Goal: Task Accomplishment & Management: Use online tool/utility

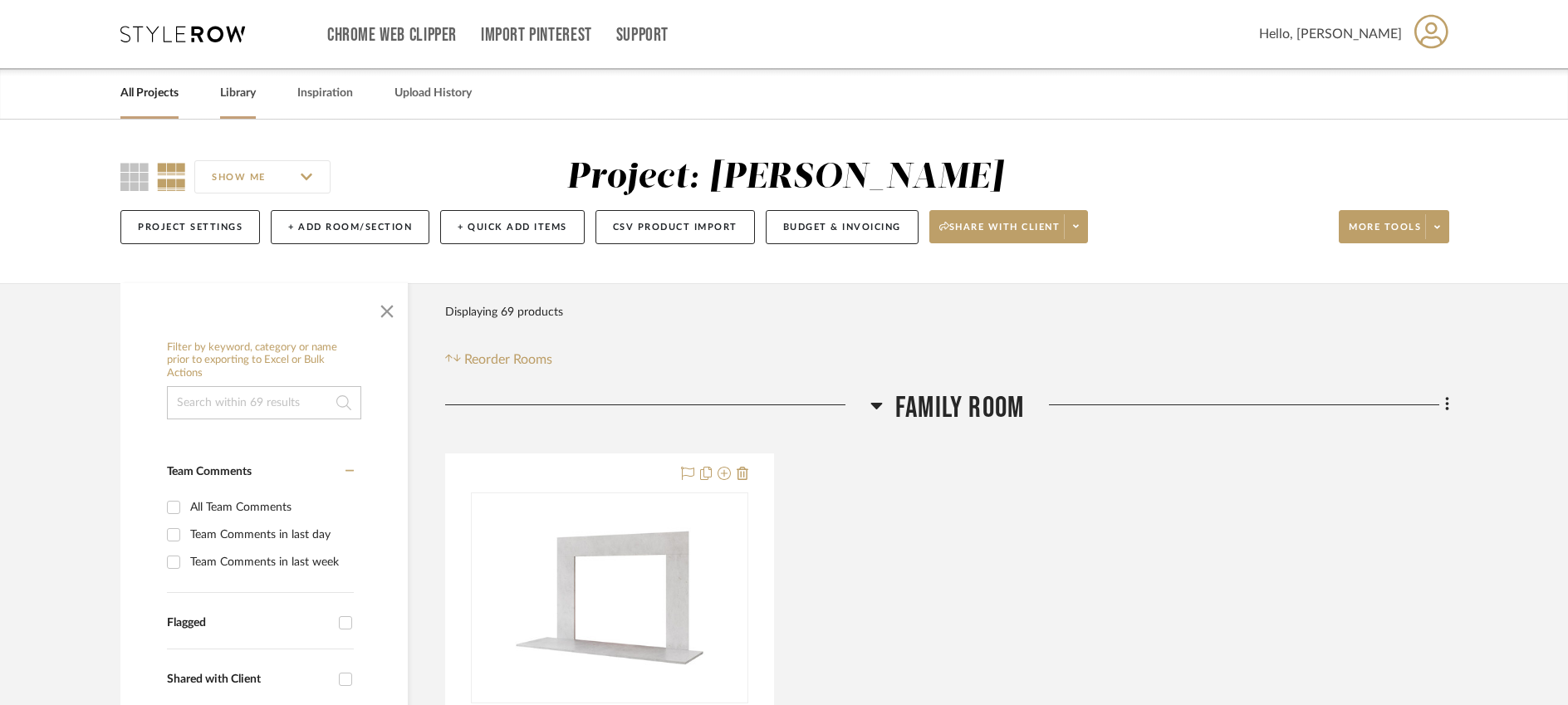
click at [238, 97] on link "Library" at bounding box center [238, 93] width 36 height 22
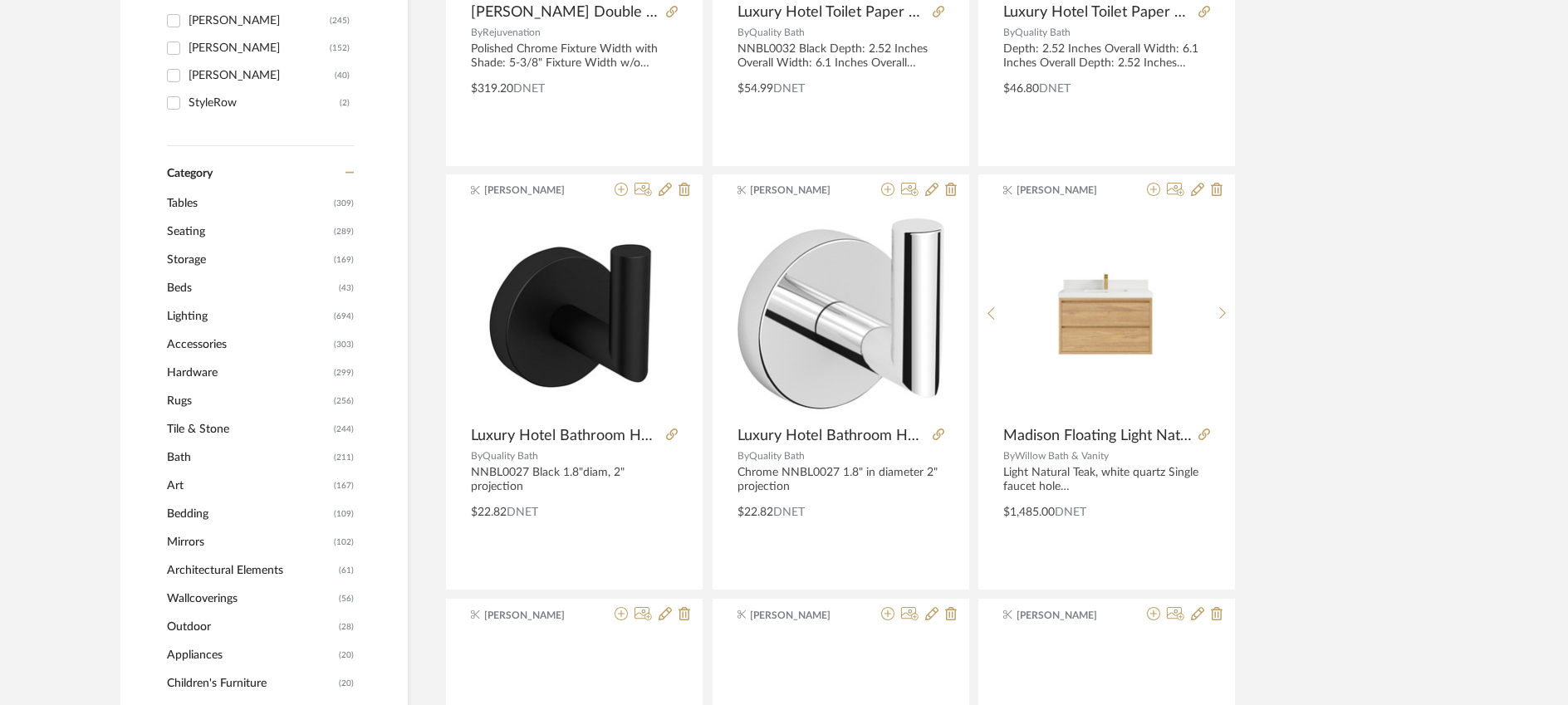
scroll to position [752, 0]
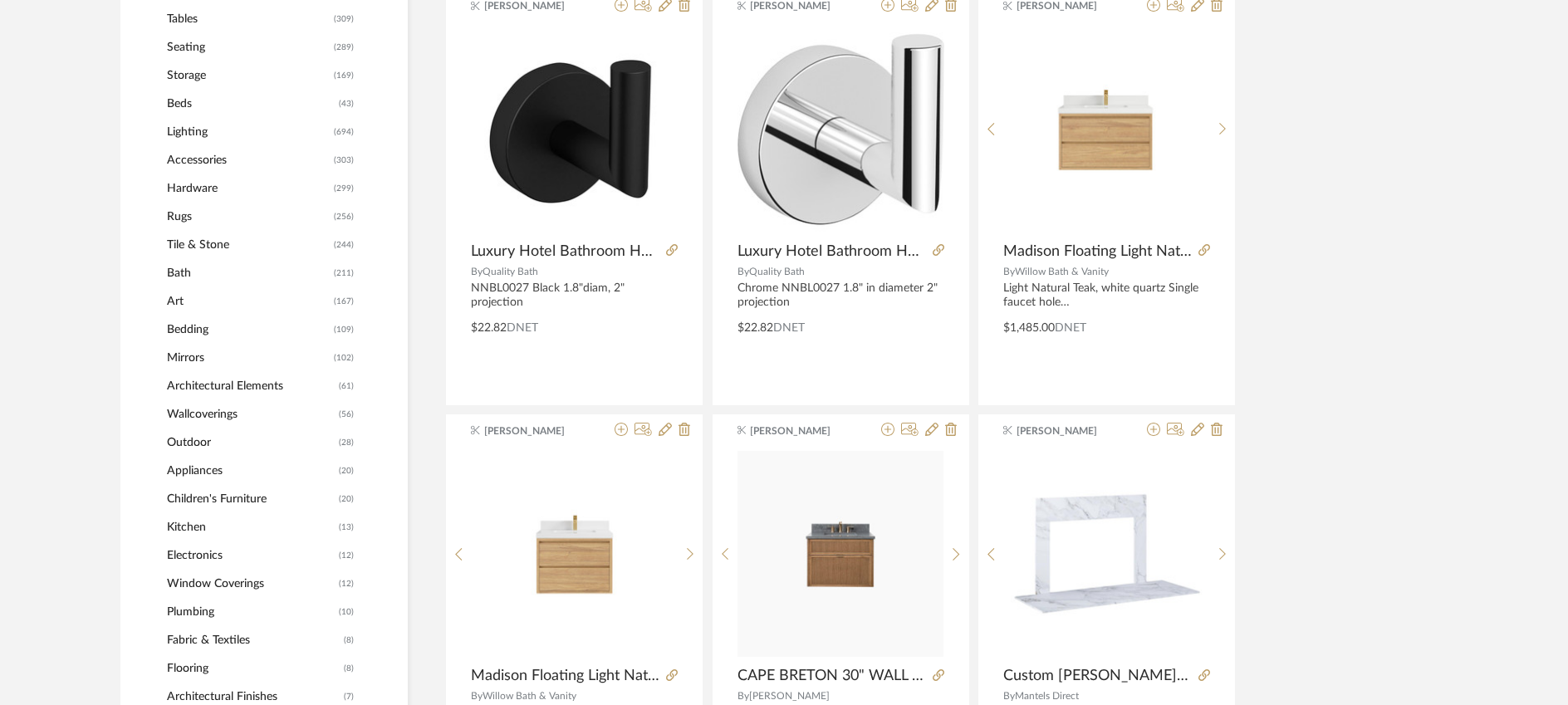
click at [184, 133] on span "Lighting" at bounding box center [248, 132] width 163 height 28
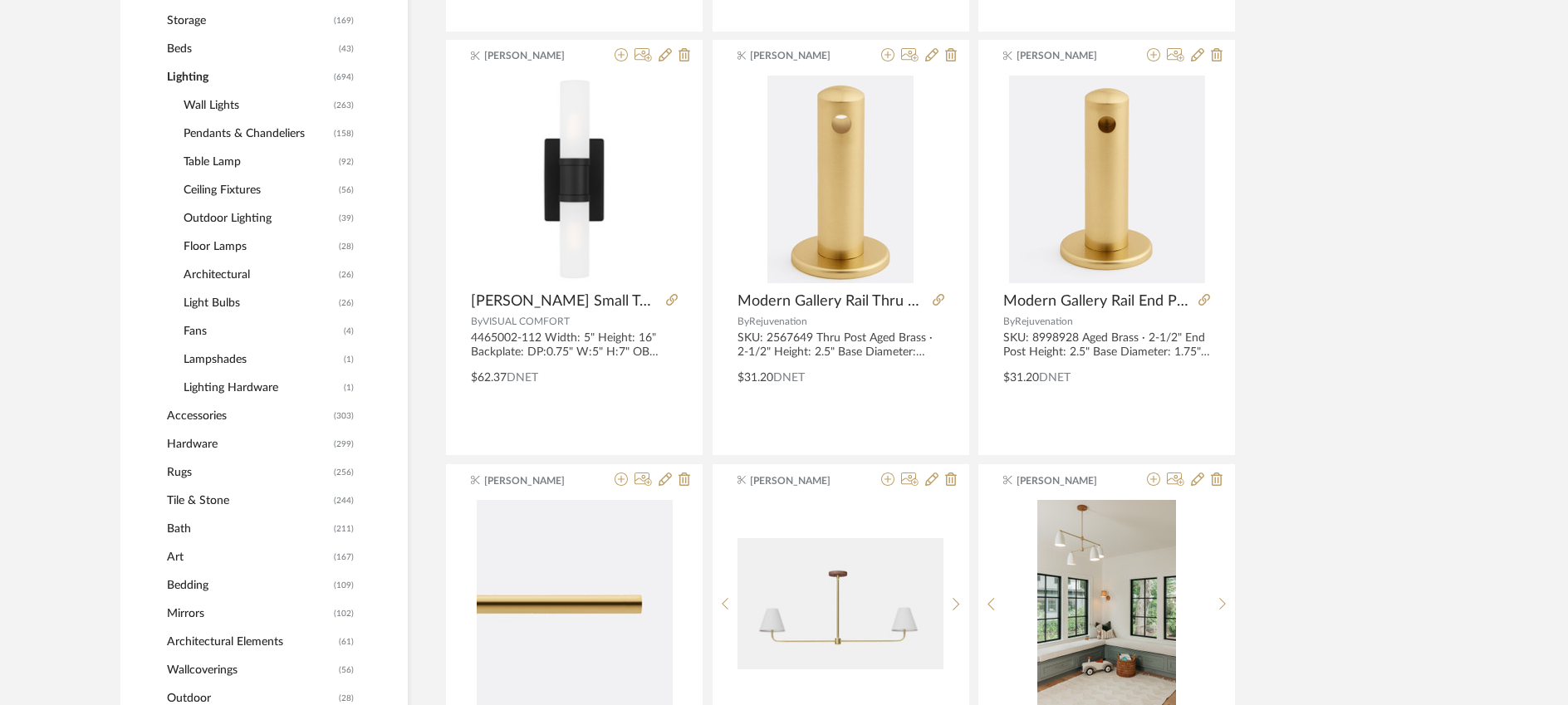
scroll to position [747, 0]
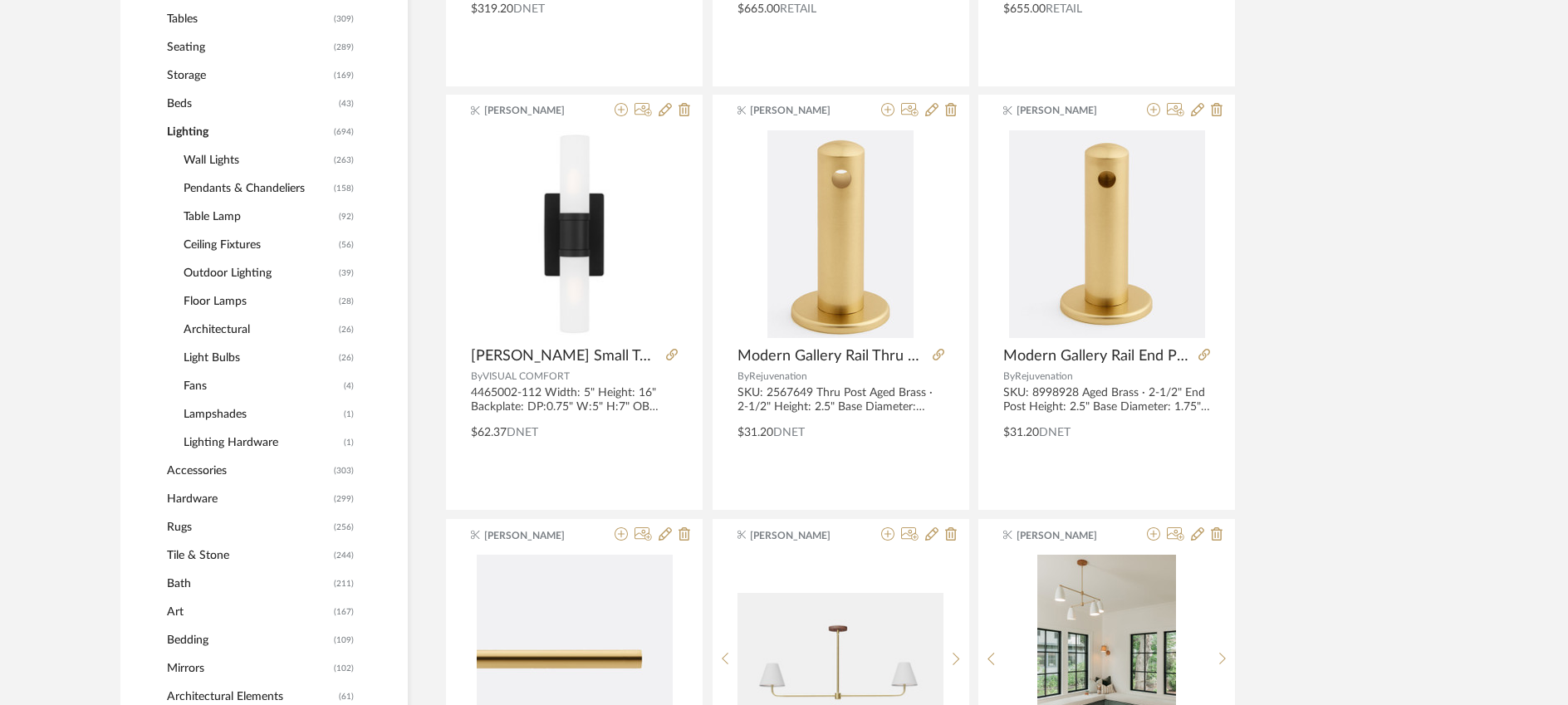
click at [227, 189] on span "Pendants & Chandeliers" at bounding box center [257, 188] width 146 height 28
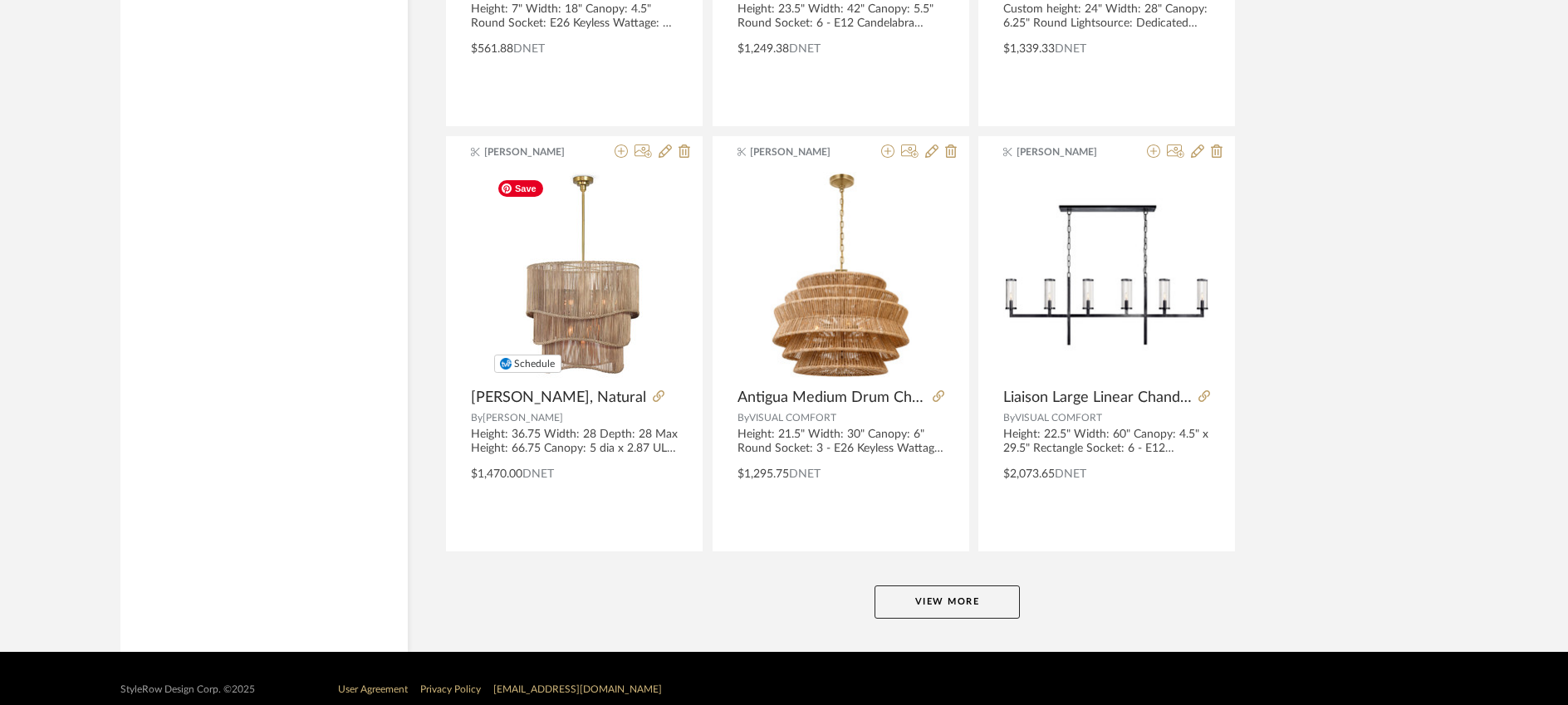
scroll to position [4976, 0]
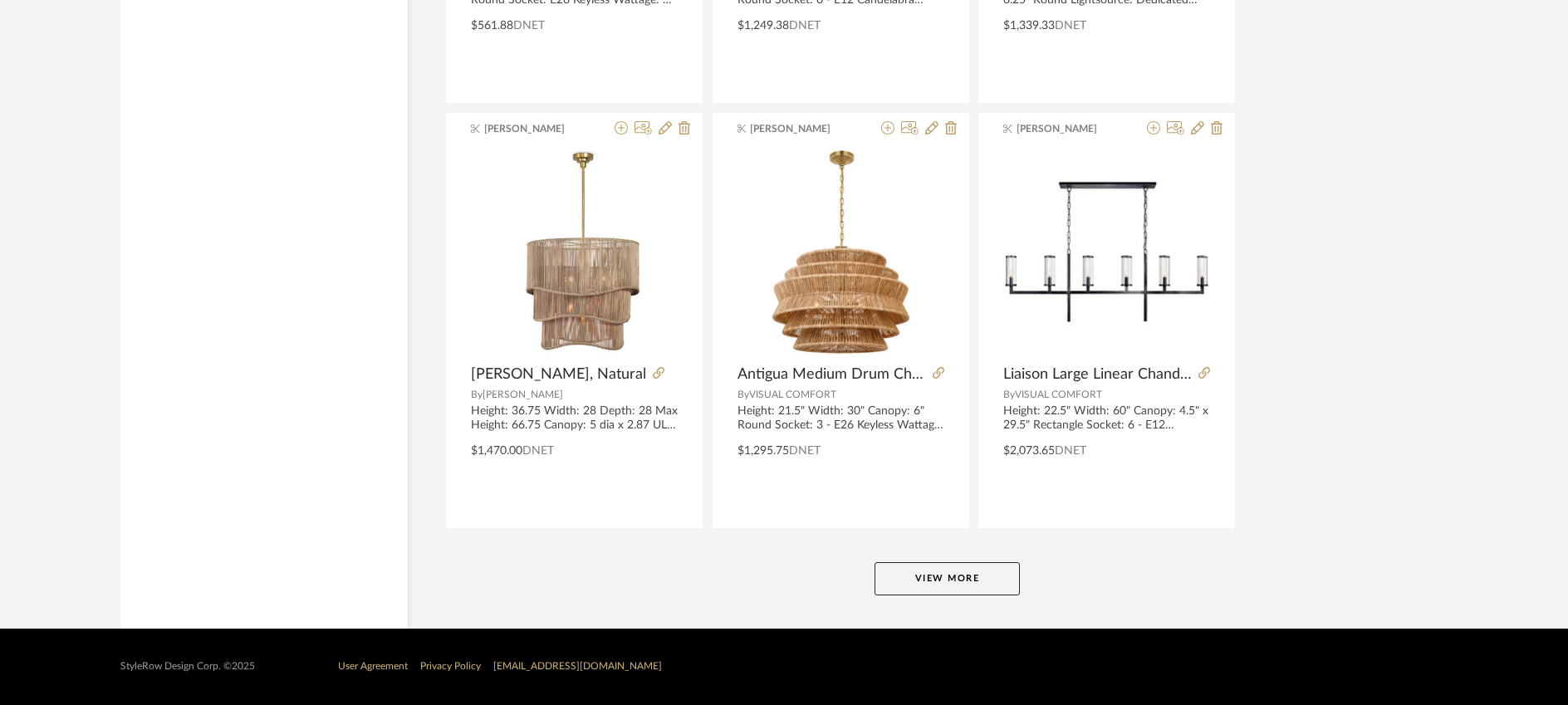
click at [953, 570] on button "View More" at bounding box center [947, 579] width 145 height 33
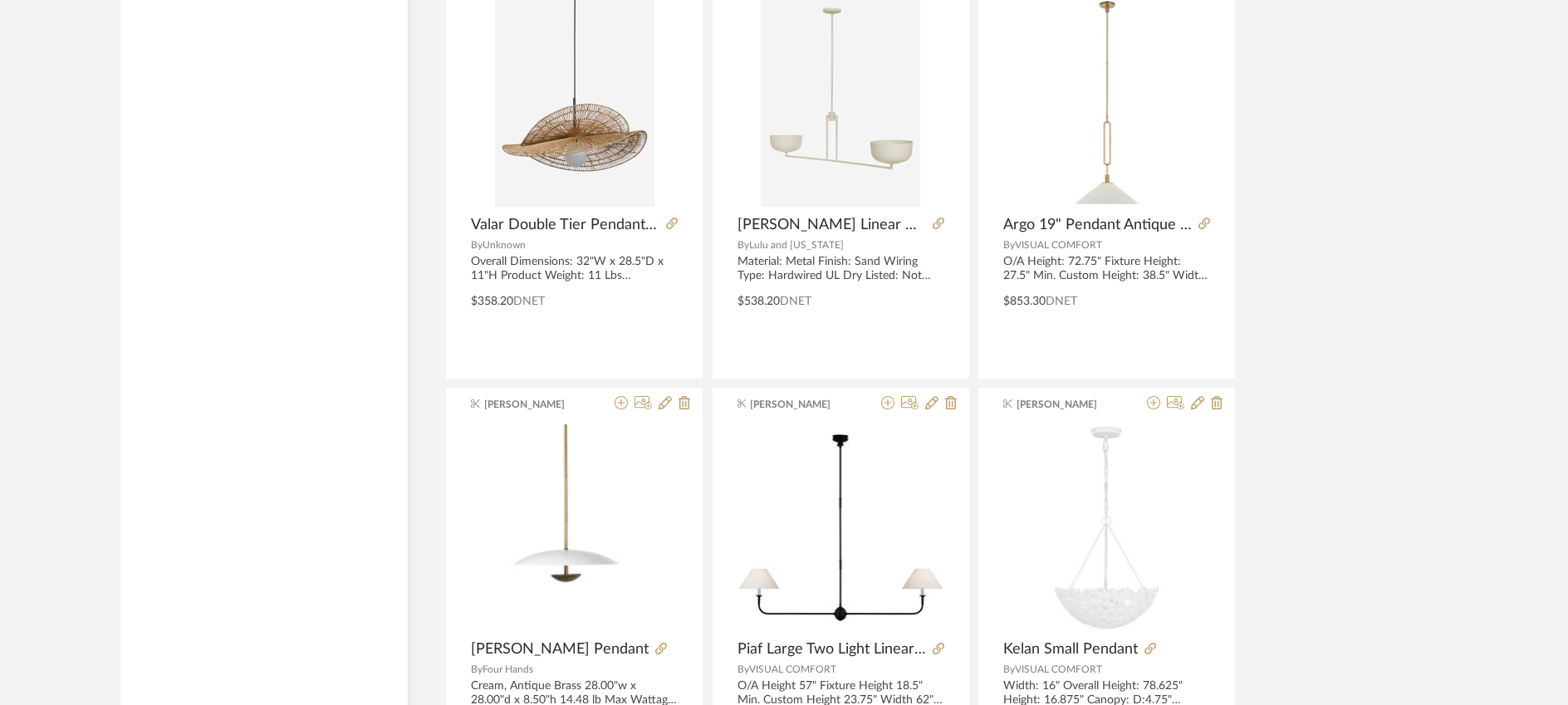
scroll to position [7681, 0]
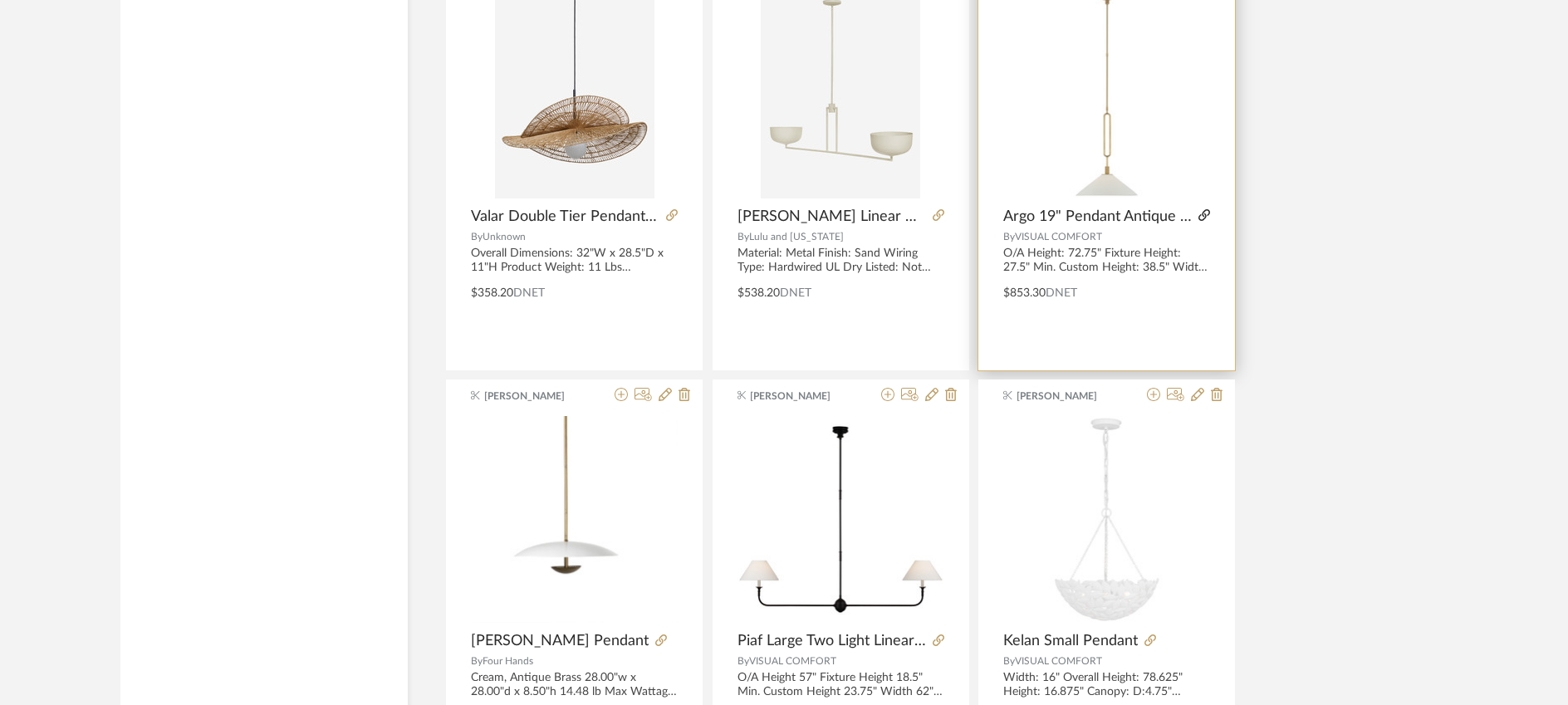
click at [1202, 213] on icon at bounding box center [1204, 215] width 12 height 12
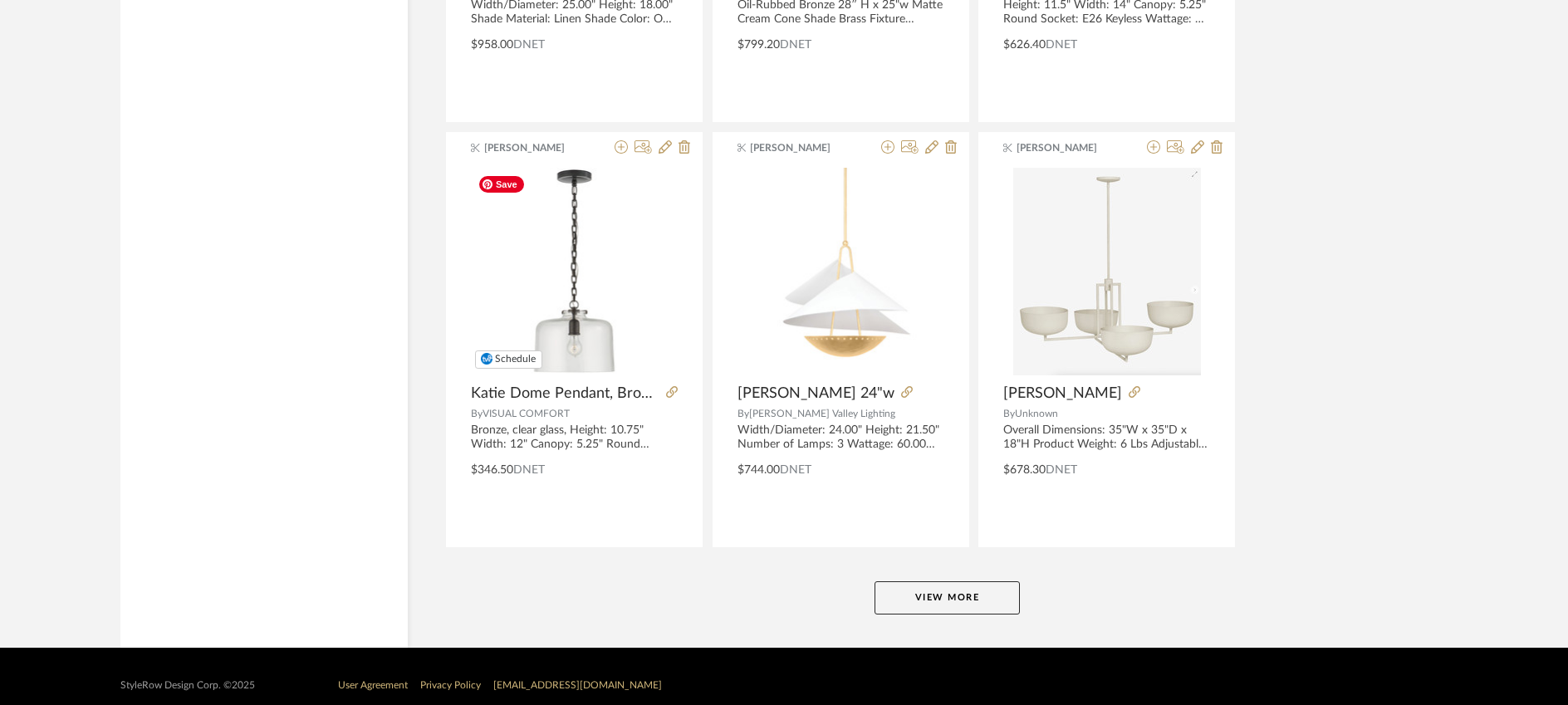
scroll to position [10072, 0]
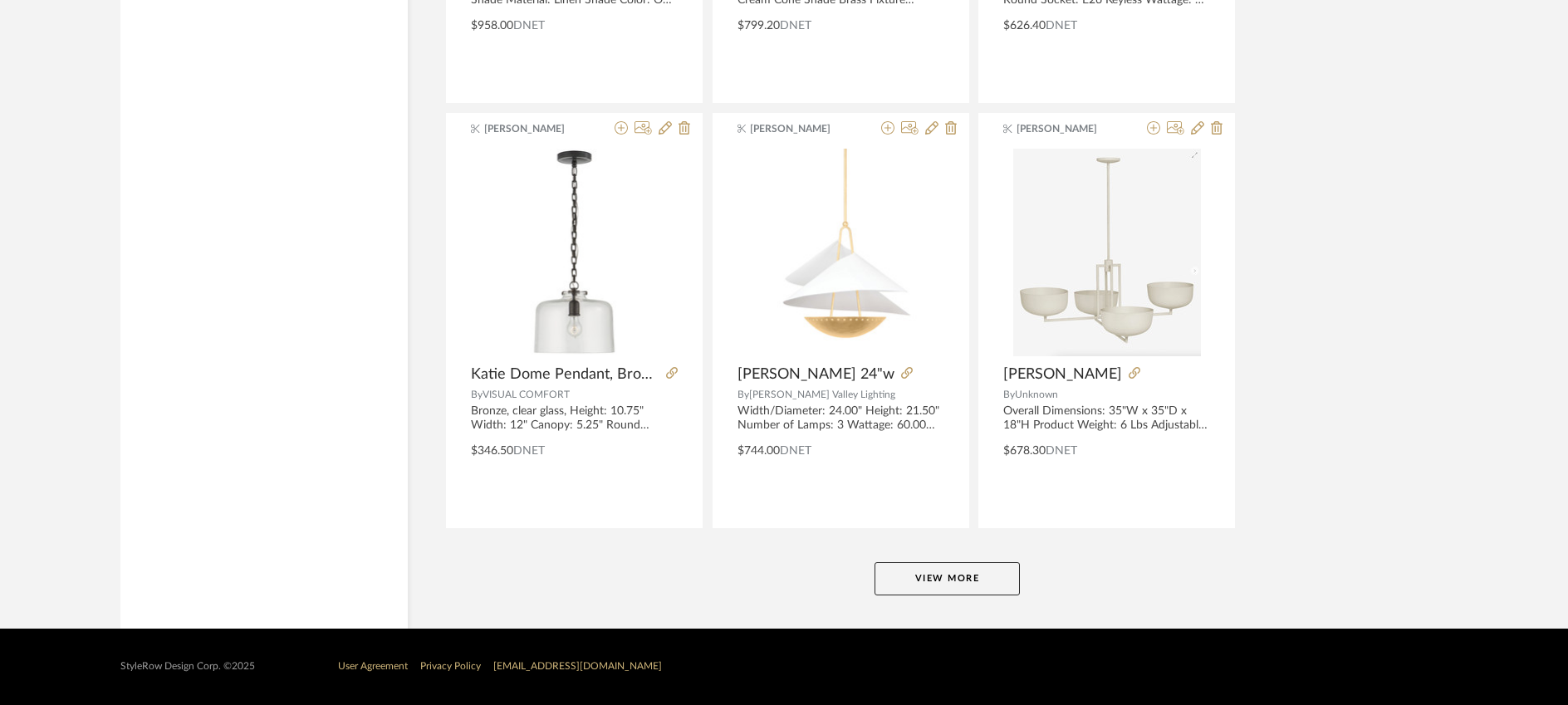
click at [914, 570] on button "View More" at bounding box center [947, 579] width 145 height 33
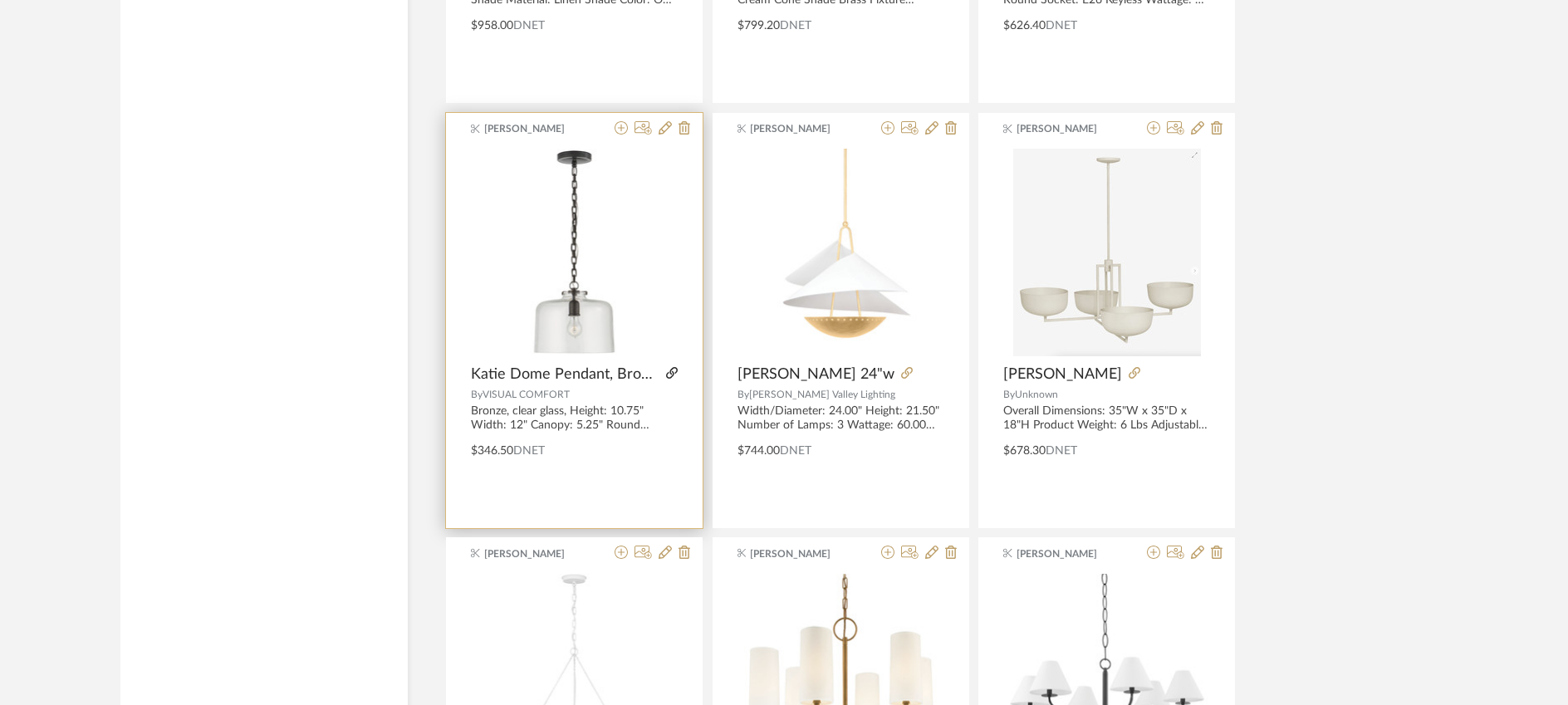
click at [666, 372] on icon at bounding box center [672, 373] width 12 height 12
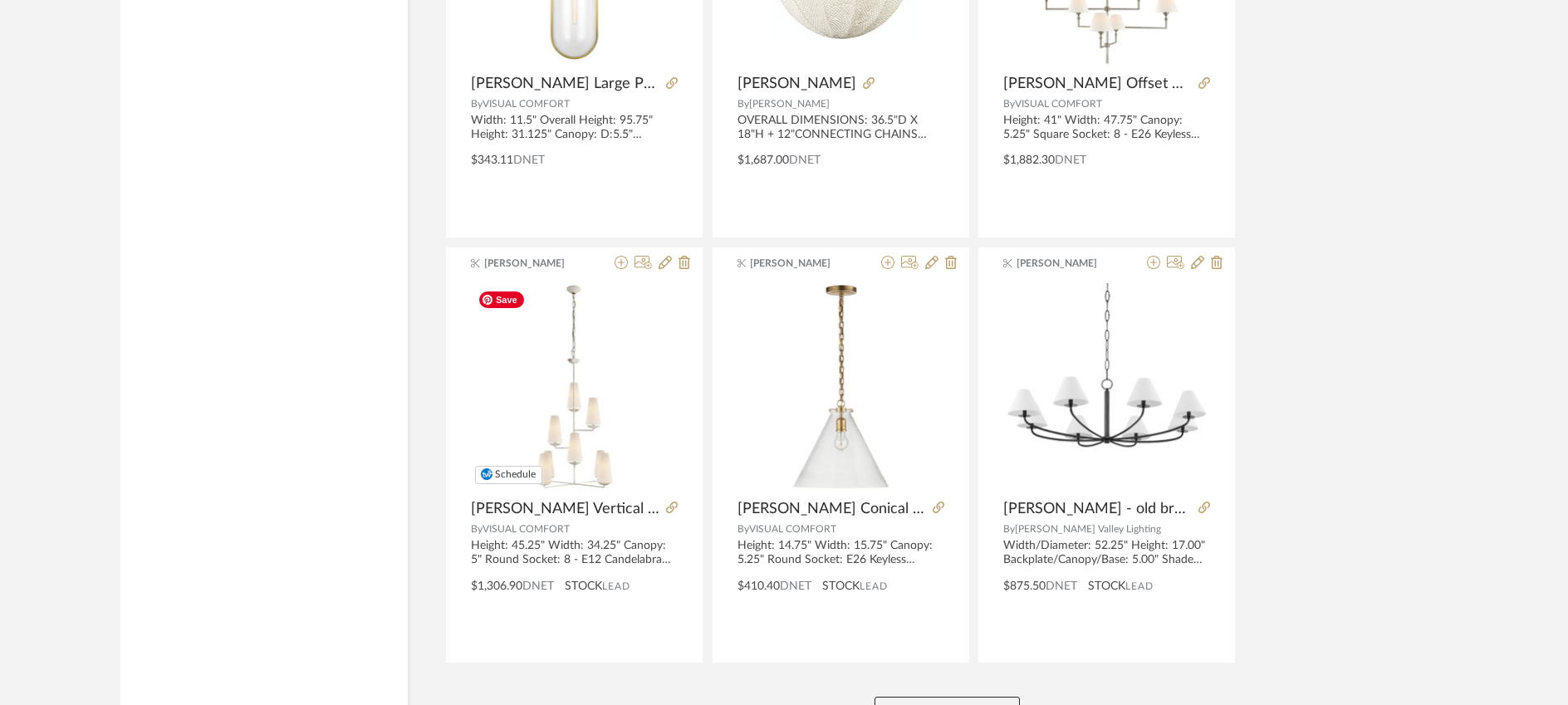
scroll to position [15169, 0]
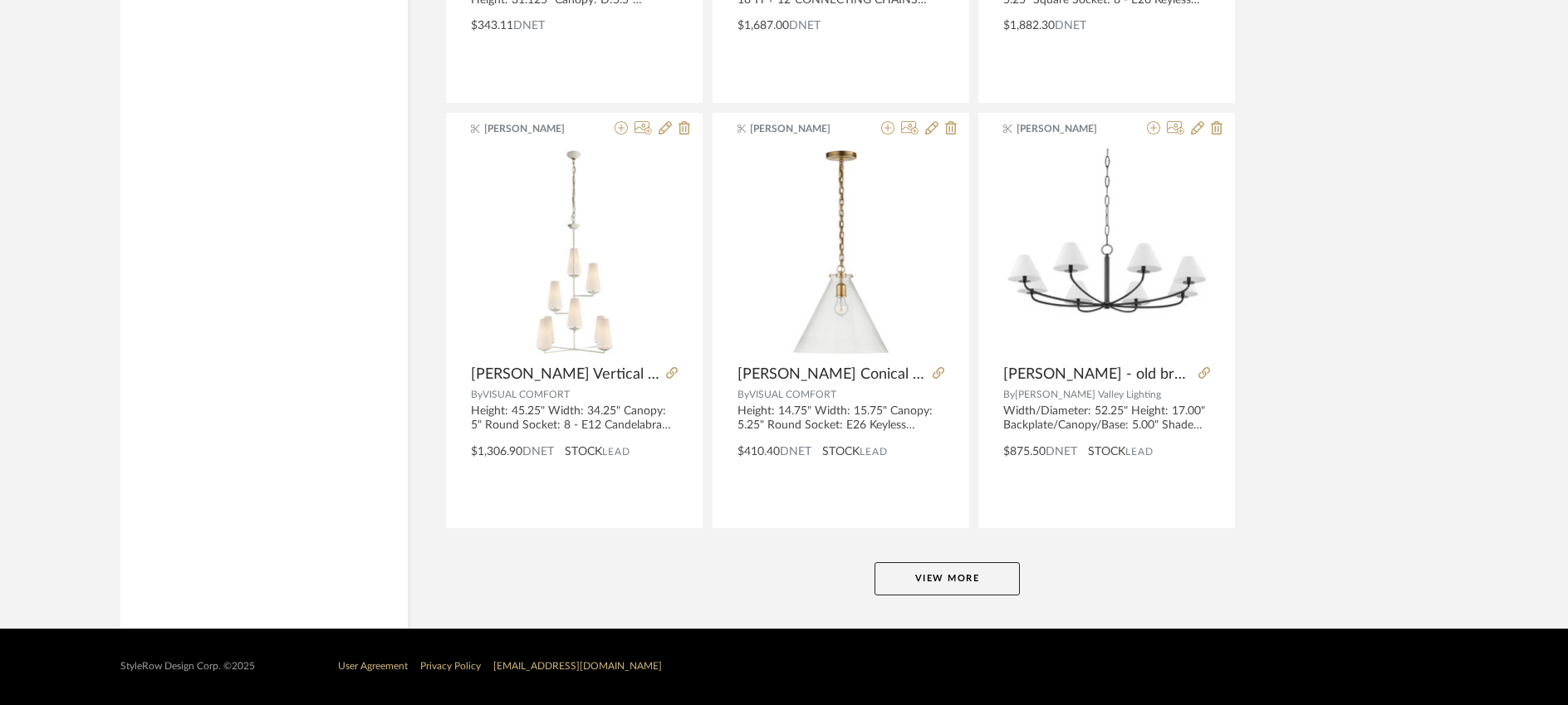
click at [900, 574] on button "View More" at bounding box center [947, 579] width 145 height 33
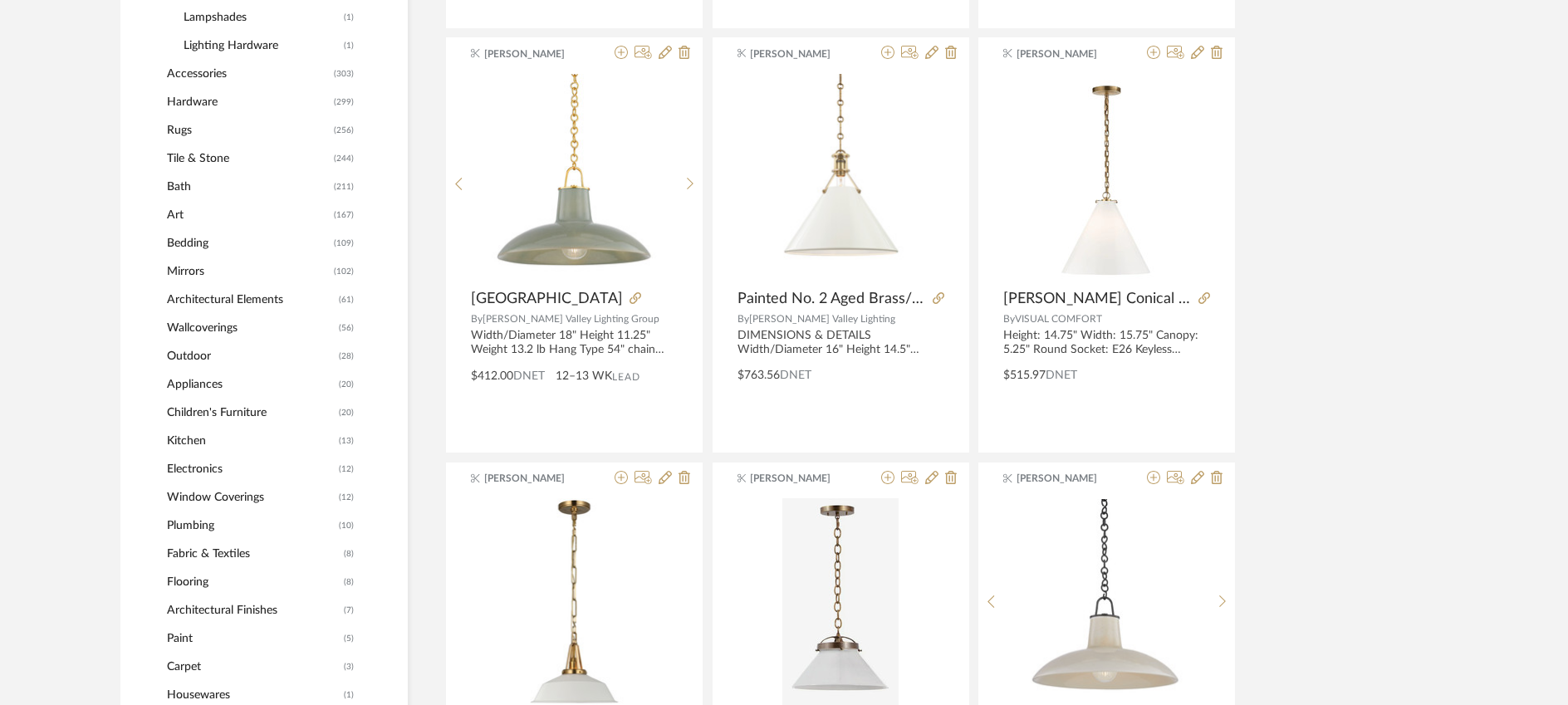
scroll to position [0, 0]
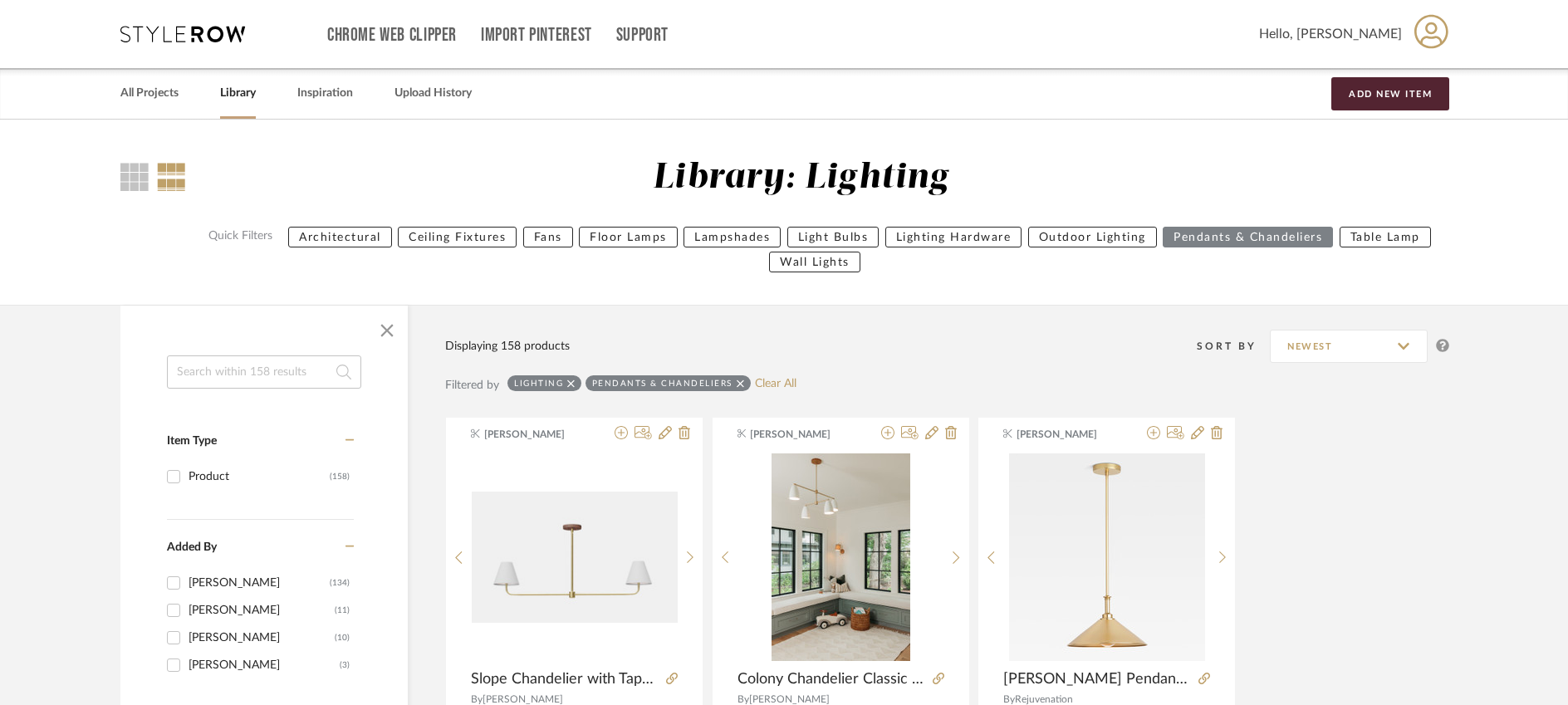
click at [258, 362] on input at bounding box center [264, 372] width 194 height 33
click at [141, 87] on link "All Projects" at bounding box center [149, 93] width 58 height 22
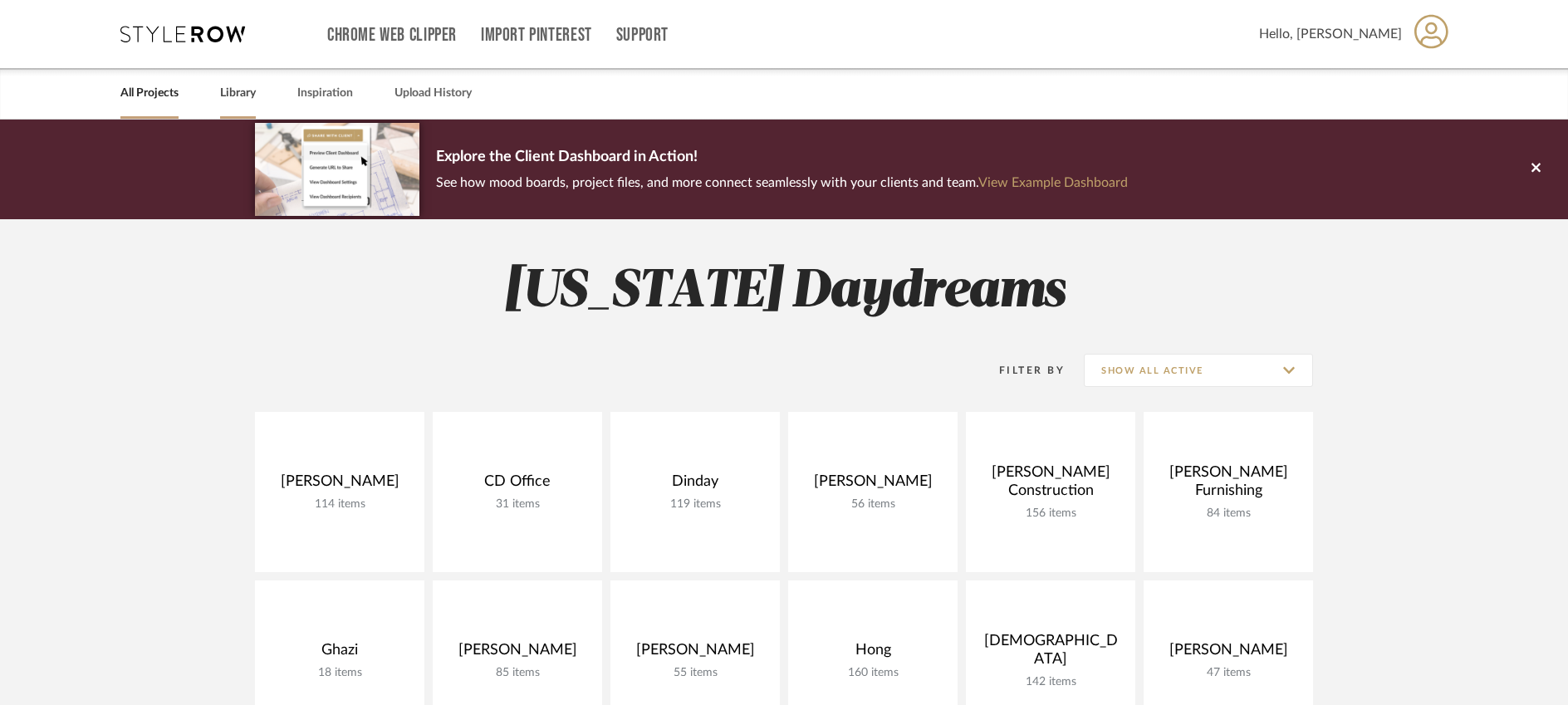
click at [233, 95] on link "Library" at bounding box center [238, 93] width 36 height 22
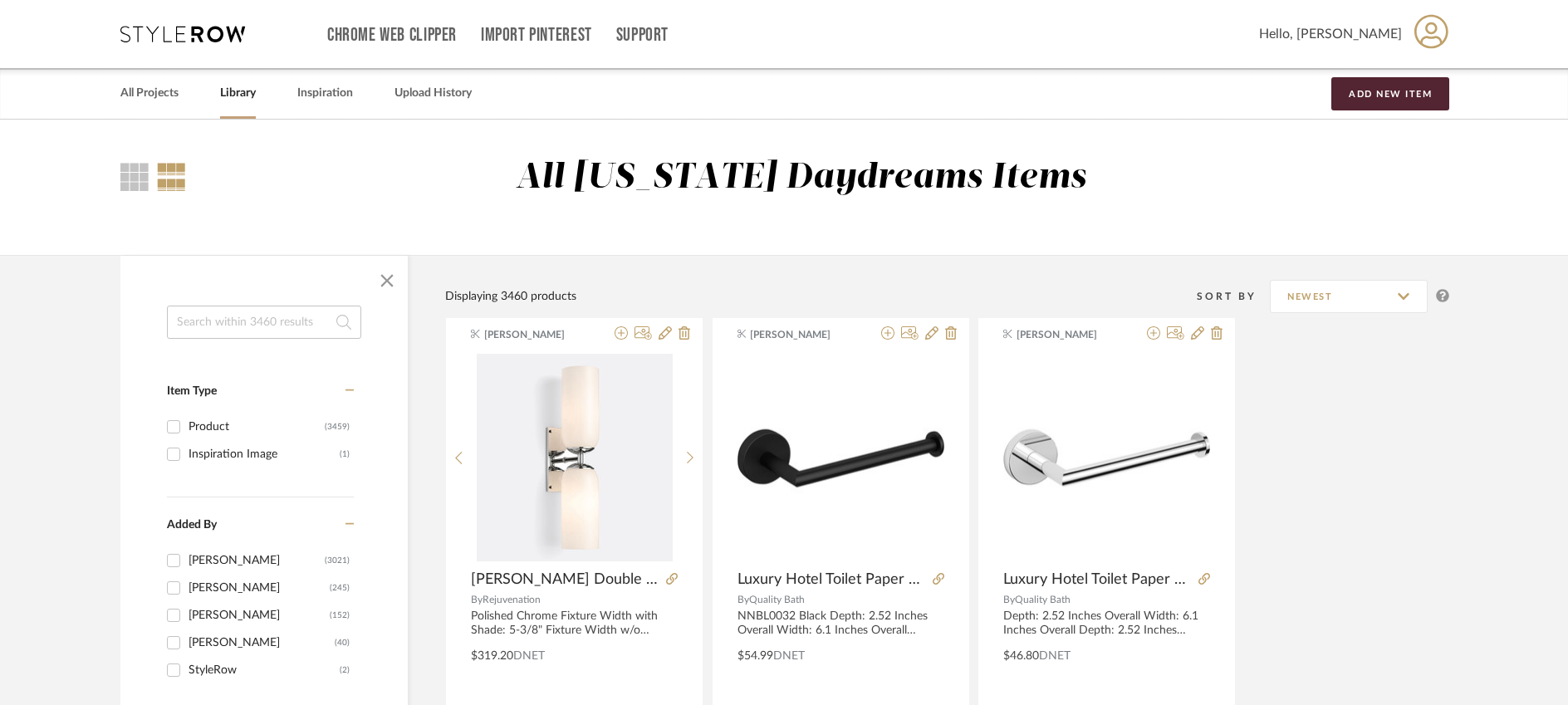
click at [252, 334] on input at bounding box center [264, 322] width 194 height 33
type input "parma"
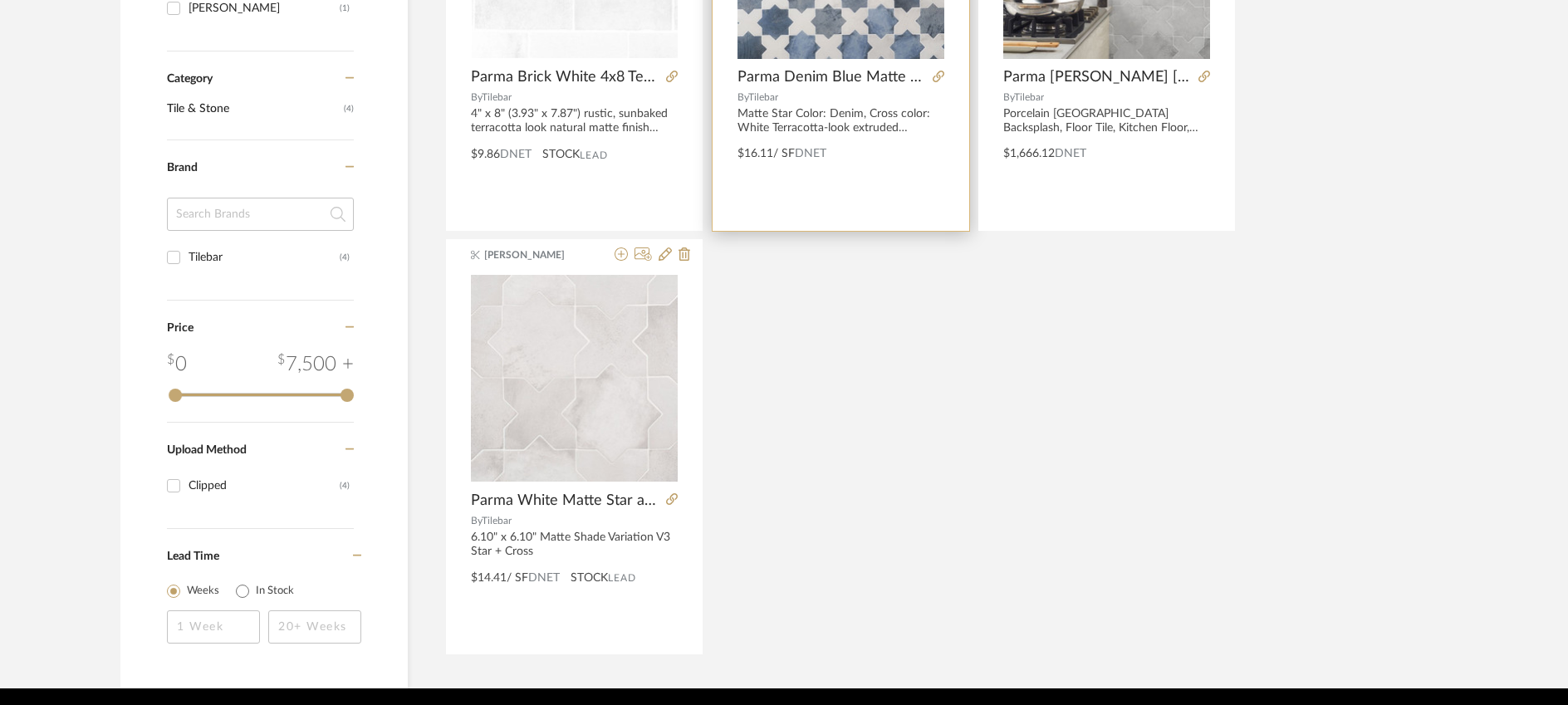
scroll to position [612, 0]
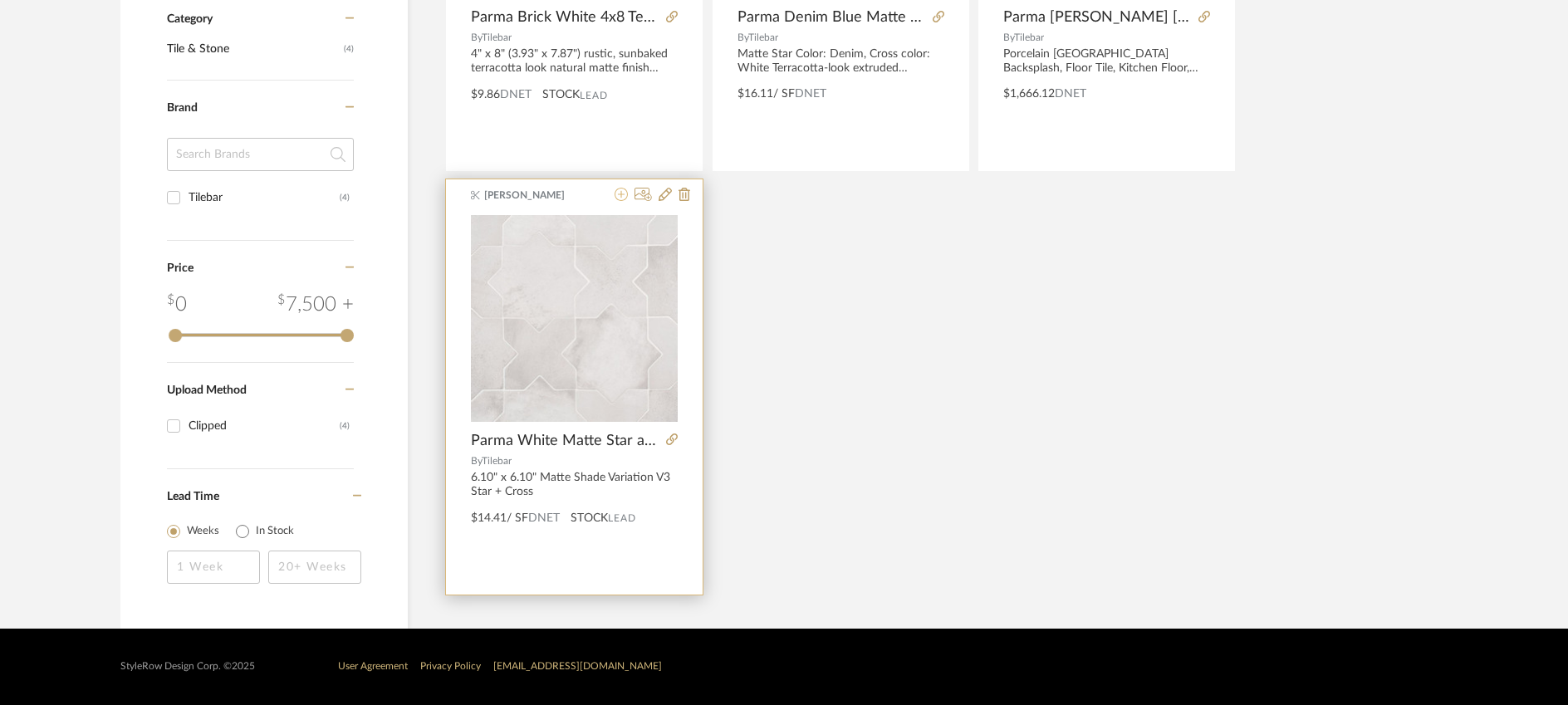
click at [618, 195] on icon at bounding box center [621, 194] width 13 height 13
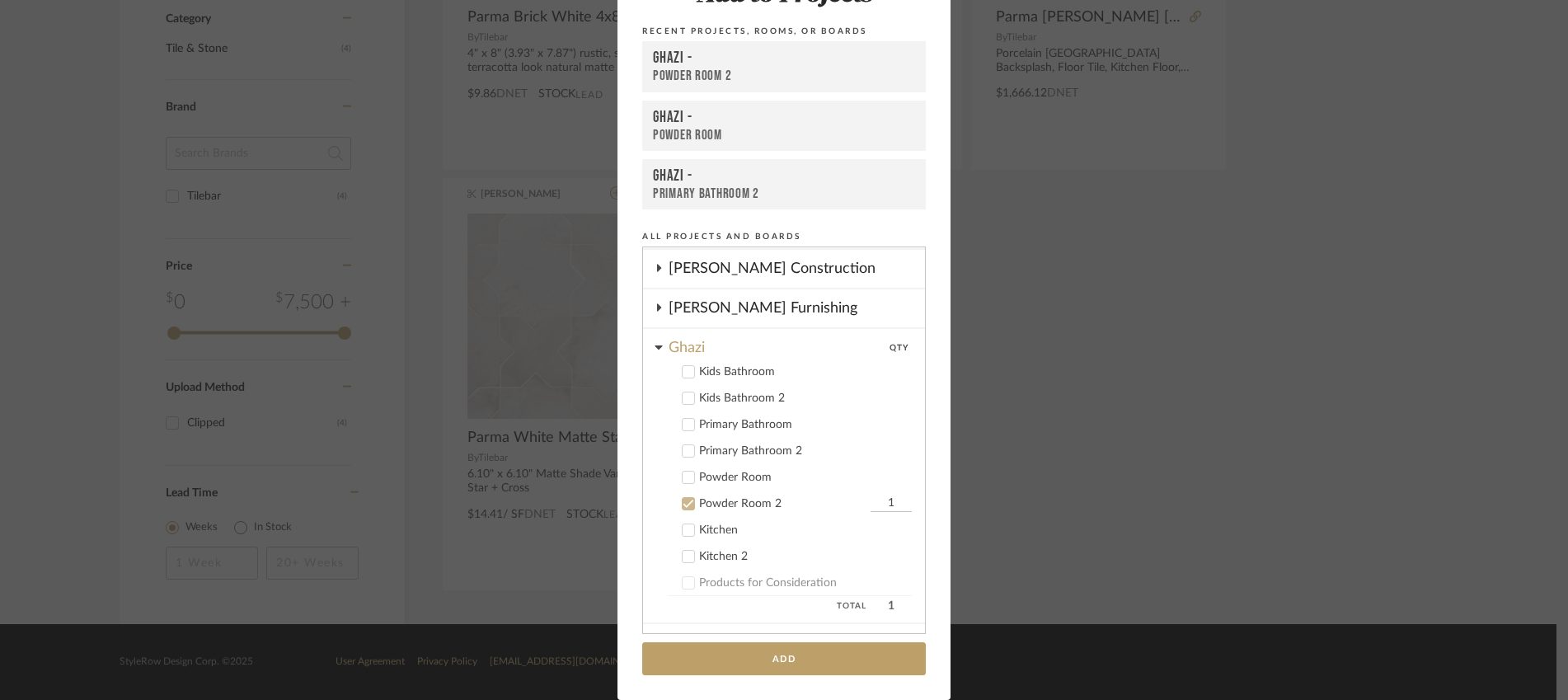
scroll to position [209, 0]
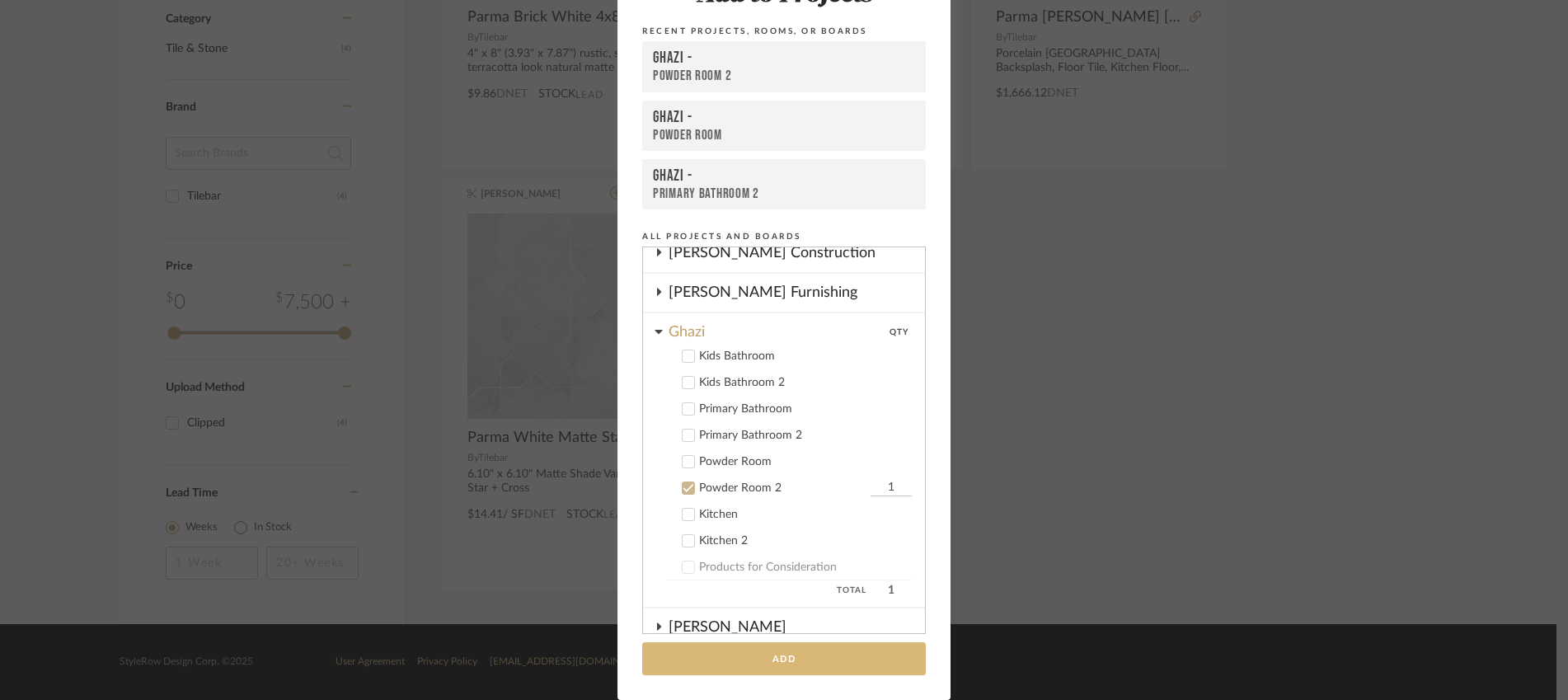
click at [753, 663] on button "Add" at bounding box center [784, 659] width 284 height 34
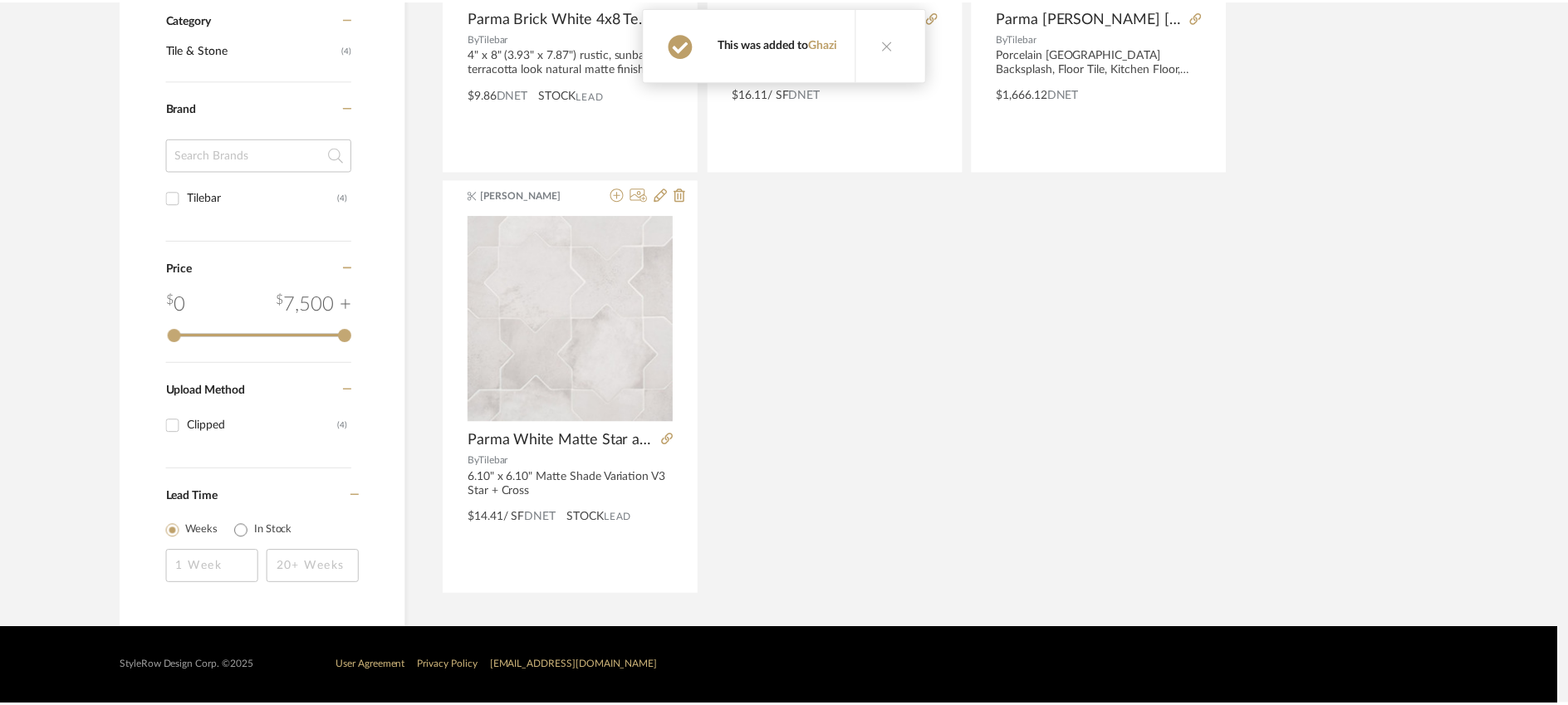
scroll to position [612, 0]
